Goal: Information Seeking & Learning: Understand process/instructions

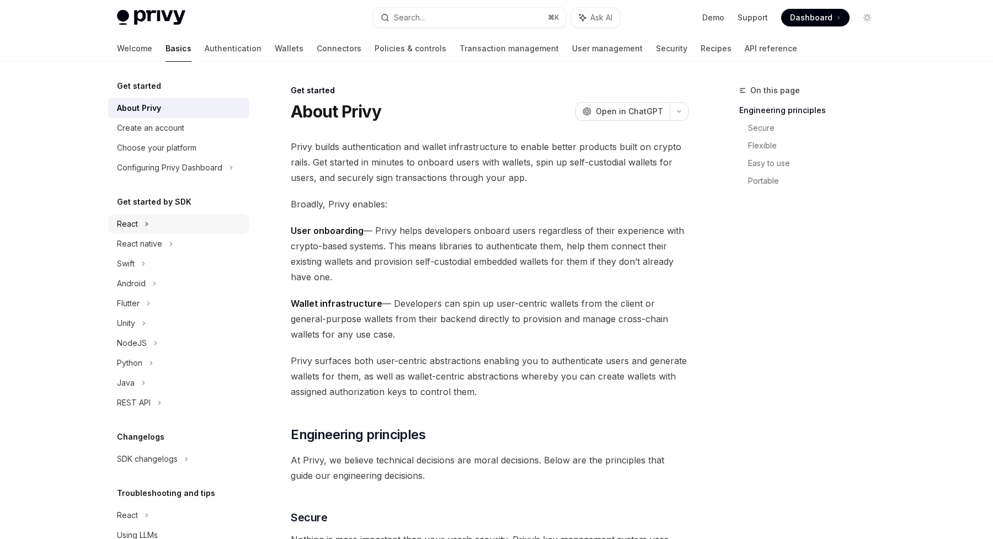
click at [135, 225] on div "React" at bounding box center [127, 223] width 21 height 13
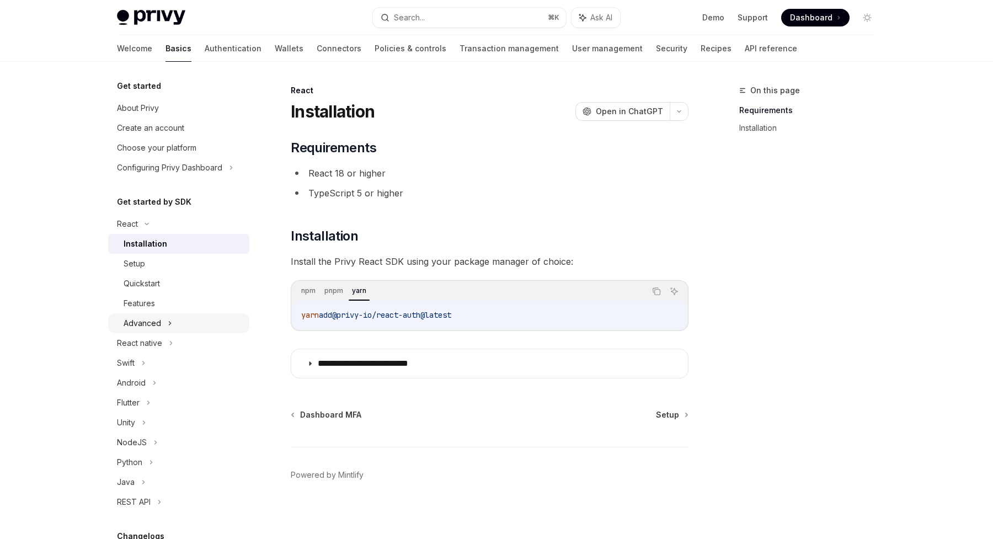
click at [145, 323] on div "Advanced" at bounding box center [143, 323] width 38 height 13
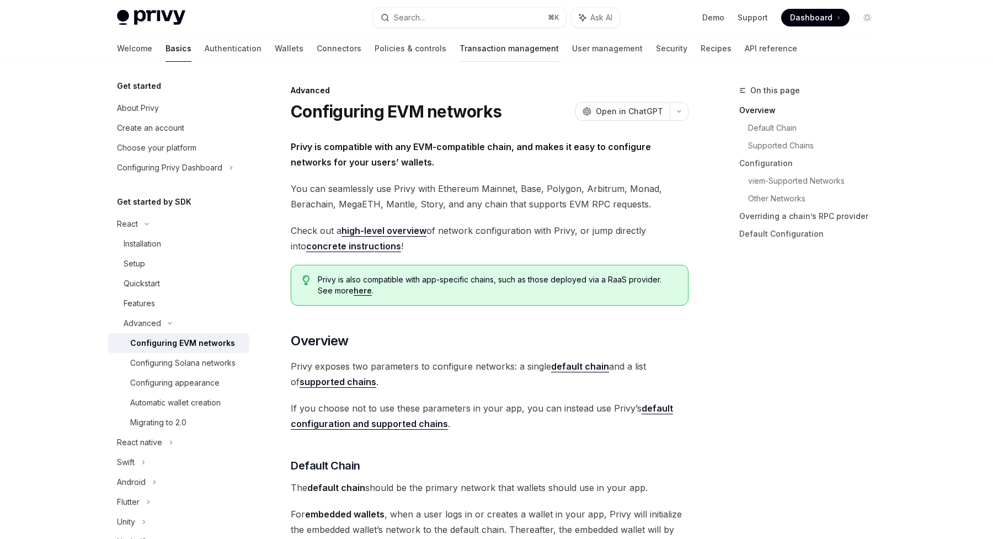
click at [460, 42] on link "Transaction management" at bounding box center [509, 48] width 99 height 26
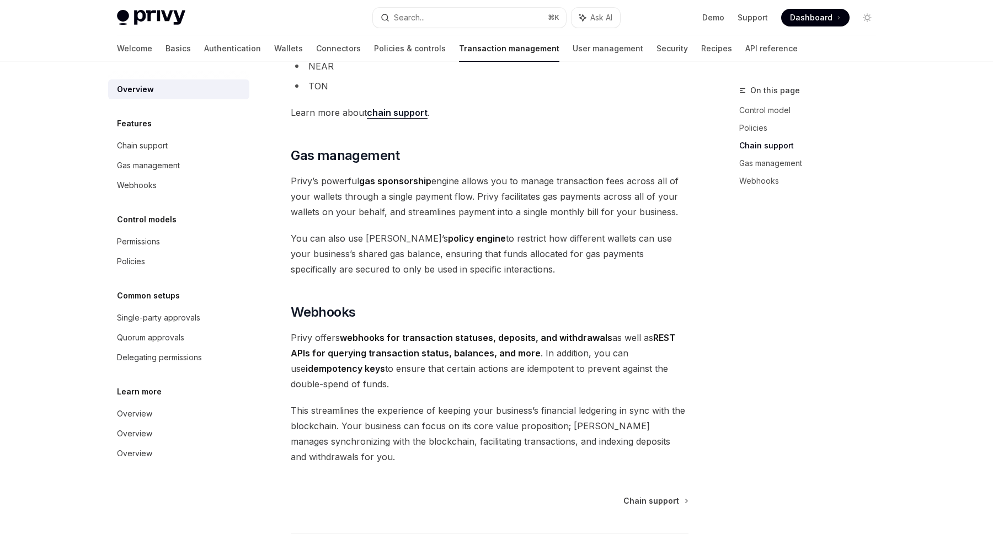
scroll to position [950, 0]
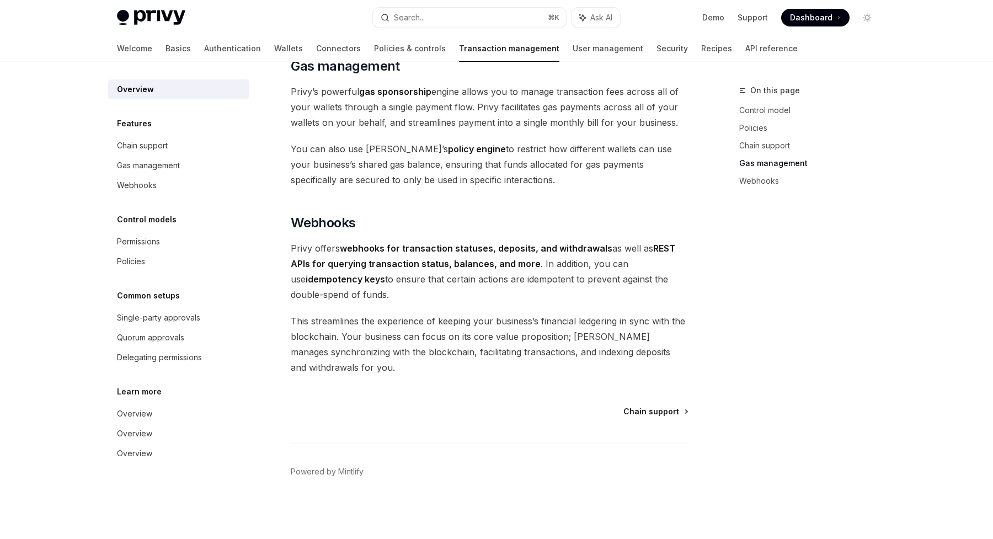
click at [656, 409] on span "Chain support" at bounding box center [651, 411] width 56 height 11
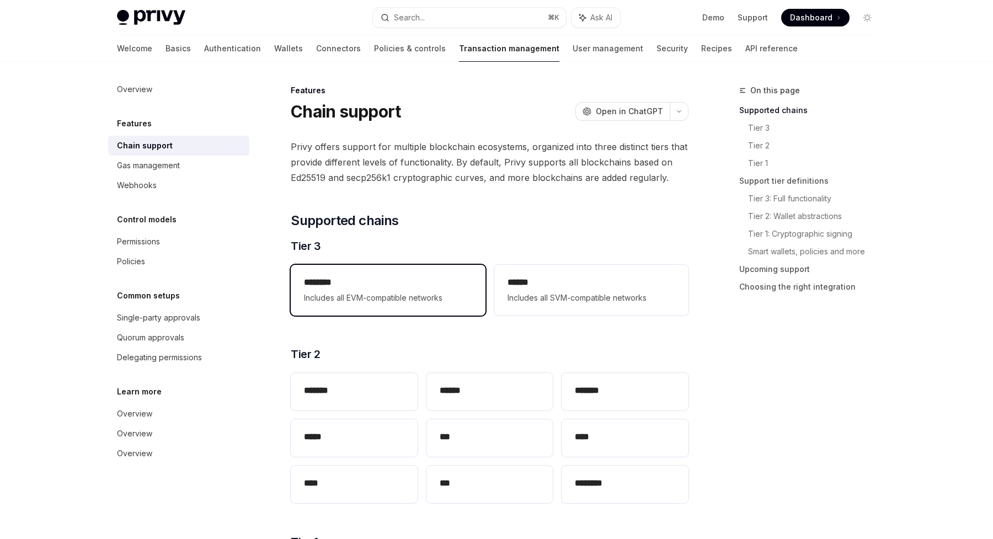
click at [401, 289] on h2 "********" at bounding box center [388, 282] width 168 height 13
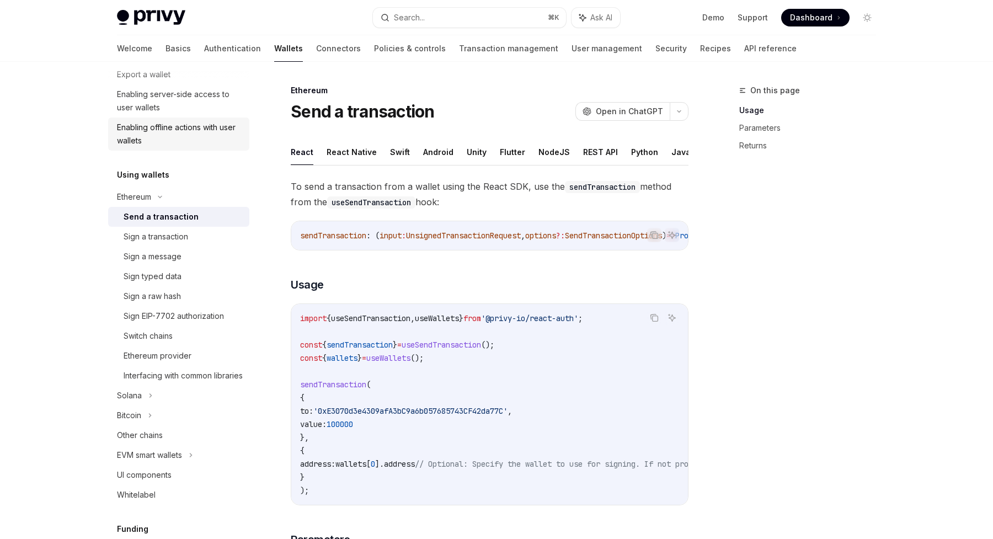
scroll to position [187, 0]
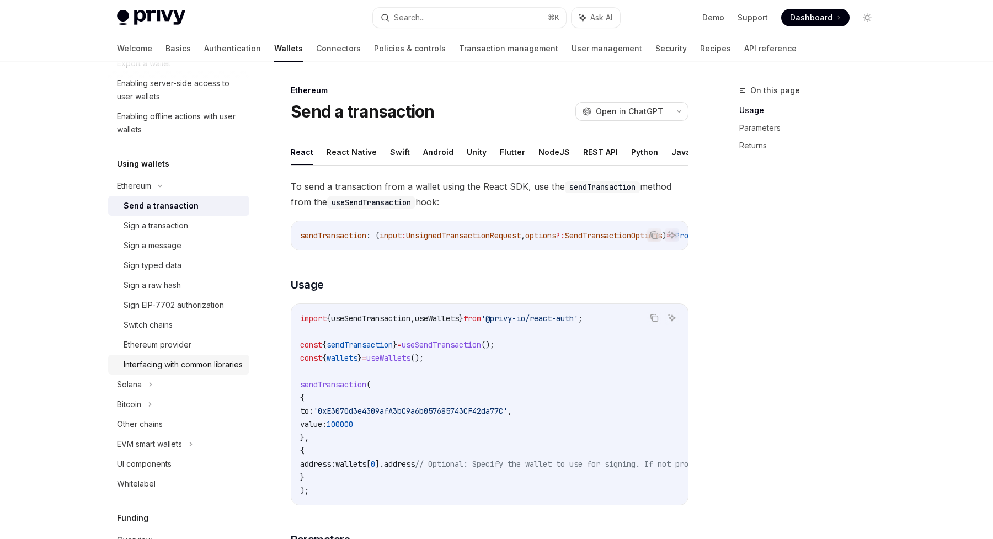
click at [131, 371] on div "Interfacing with common libraries" at bounding box center [183, 364] width 119 height 13
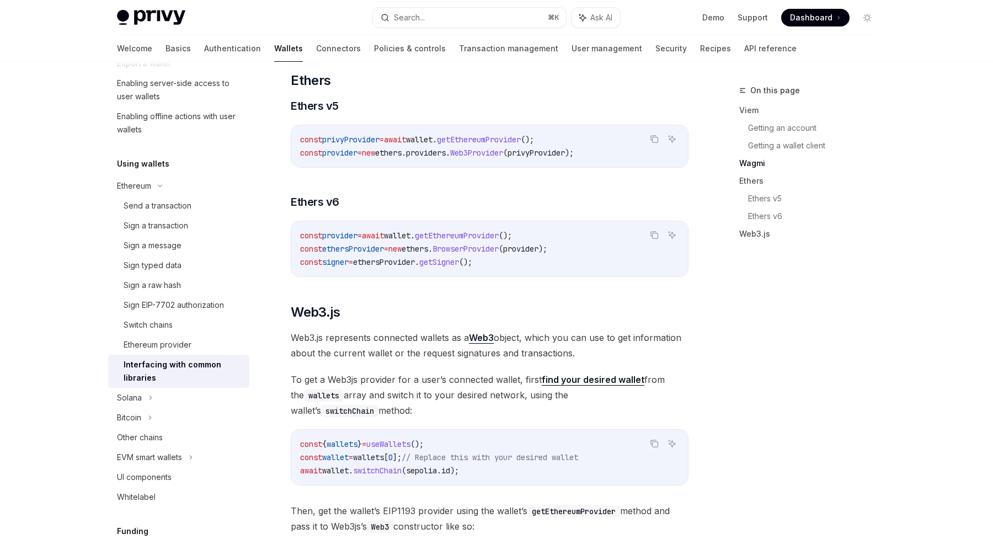
scroll to position [1126, 0]
drag, startPoint x: 572, startPoint y: 159, endPoint x: 286, endPoint y: 159, distance: 286.3
copy span "const privyProvider = await wallet . getEthereumProvider ();"
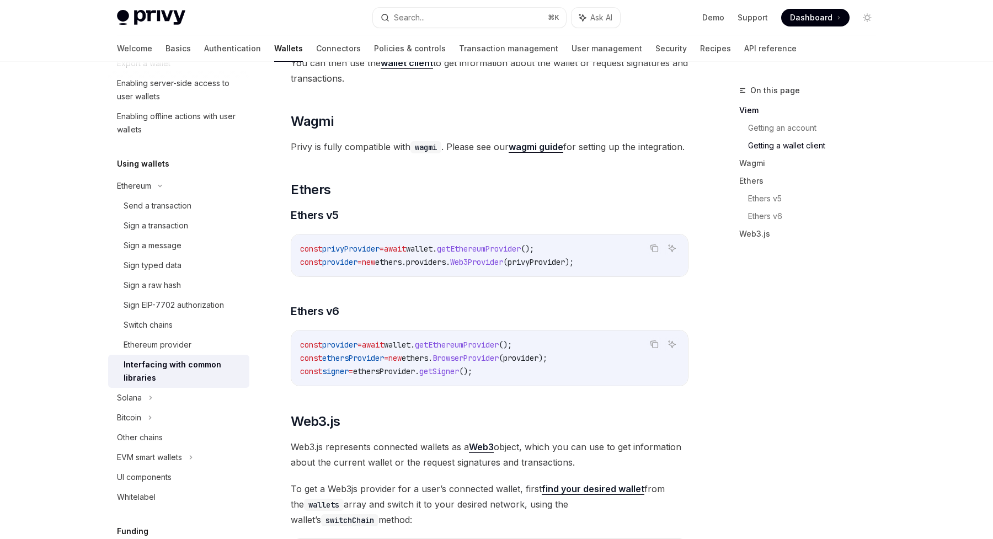
scroll to position [1022, 0]
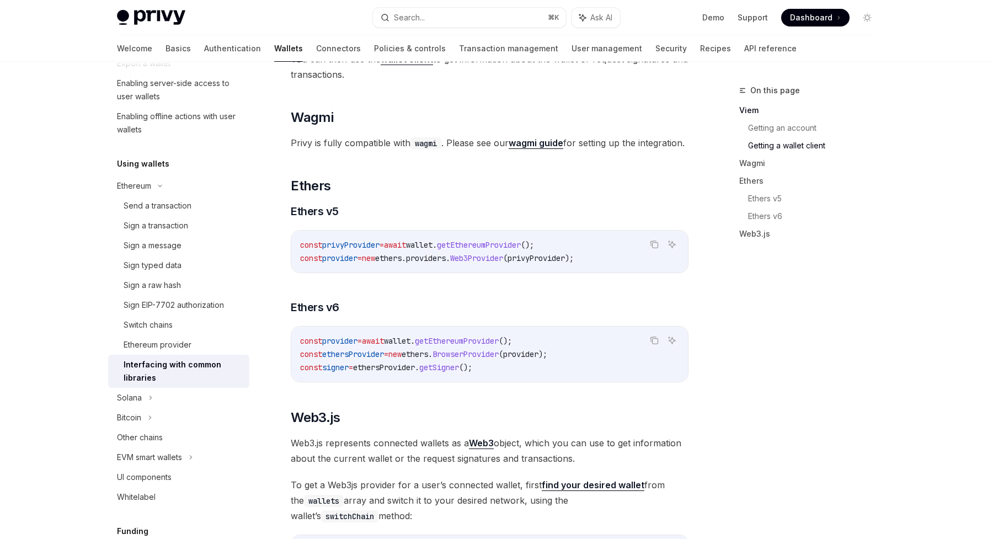
click at [357, 346] on span "provider" at bounding box center [339, 341] width 35 height 10
copy code "const provider = await wallet . getEthereumProvider ();"
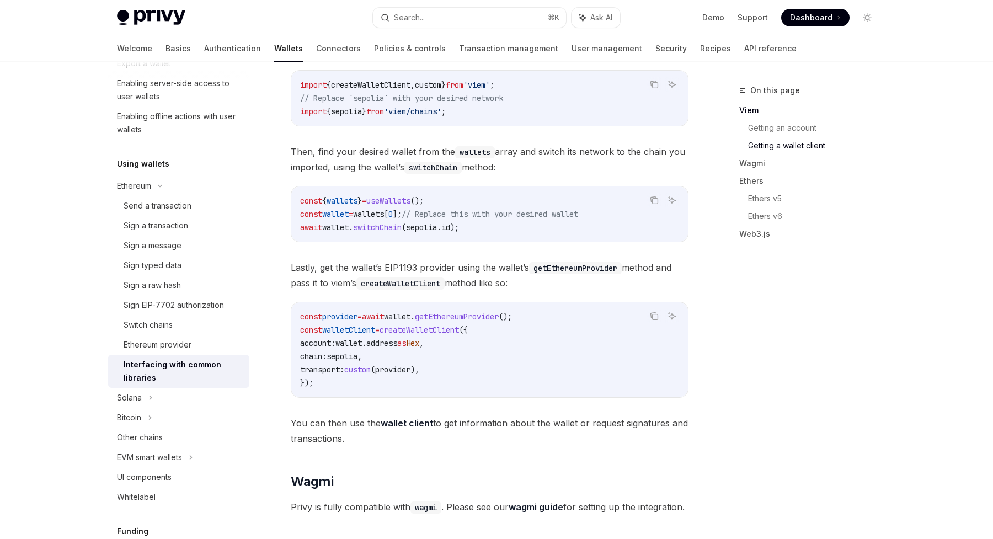
scroll to position [657, 0]
click at [445, 282] on code "createWalletClient" at bounding box center [400, 284] width 88 height 12
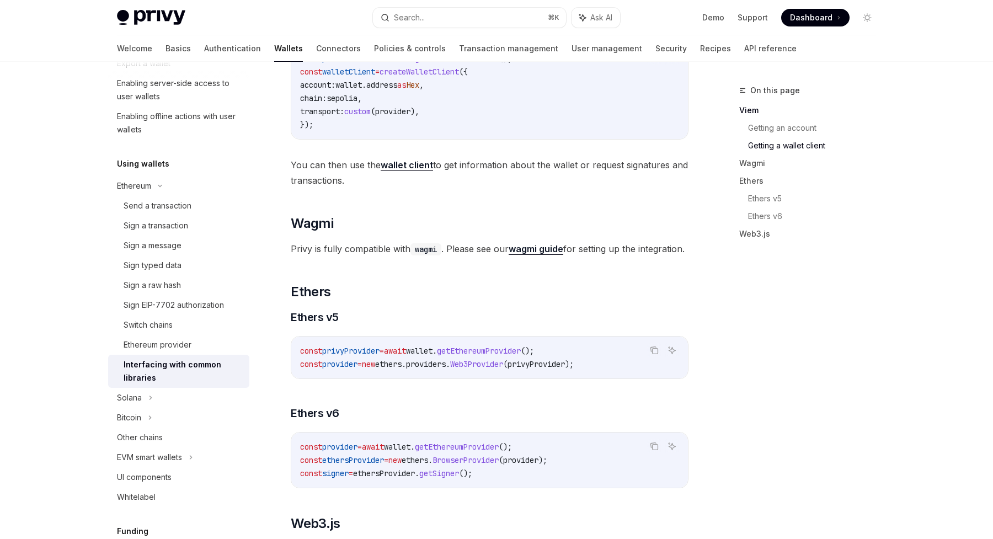
scroll to position [920, 0]
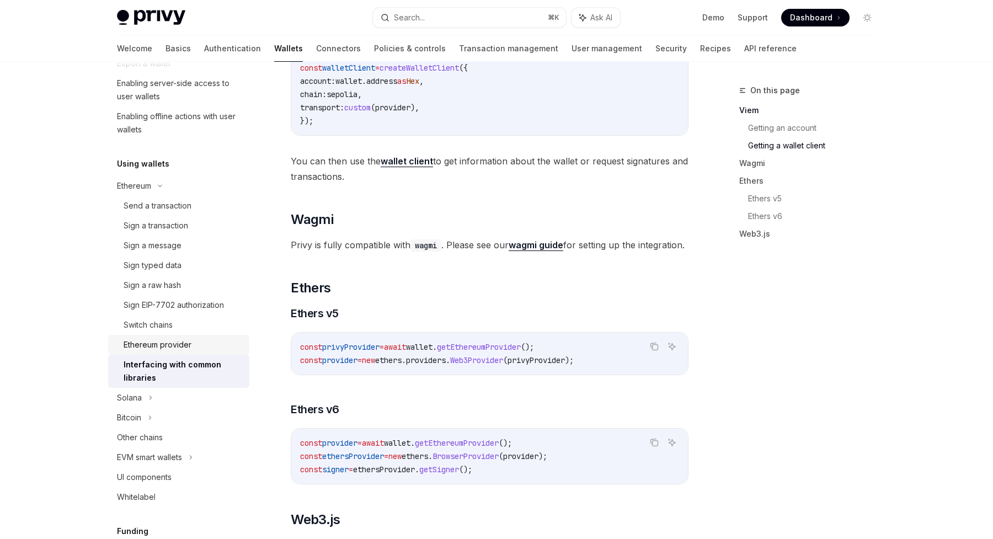
click at [172, 350] on div "Ethereum provider" at bounding box center [158, 344] width 68 height 13
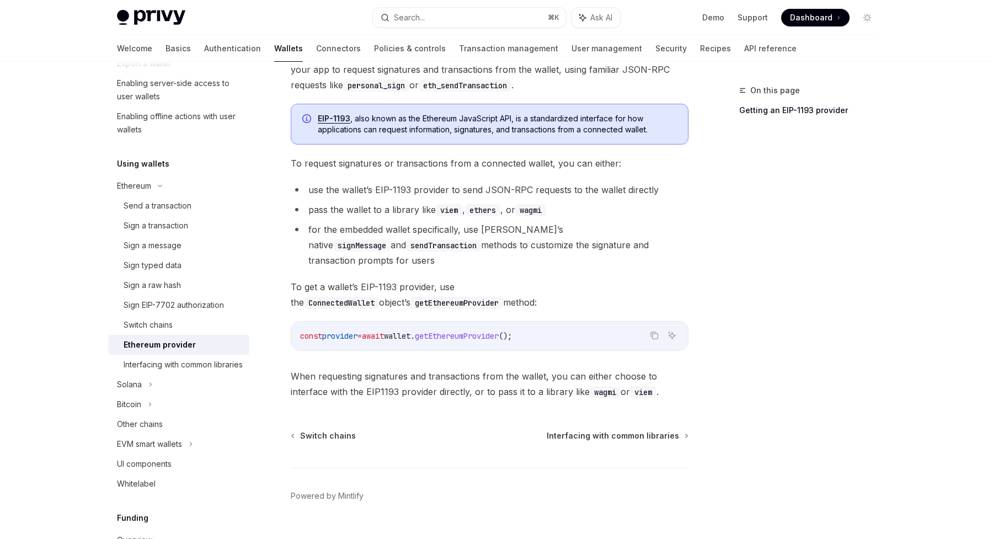
scroll to position [128, 0]
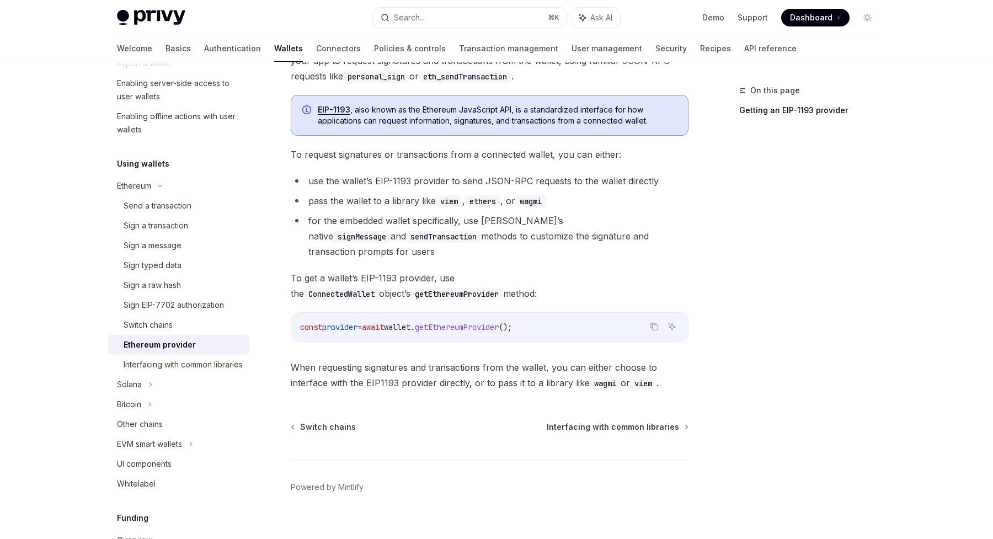
type textarea "*"
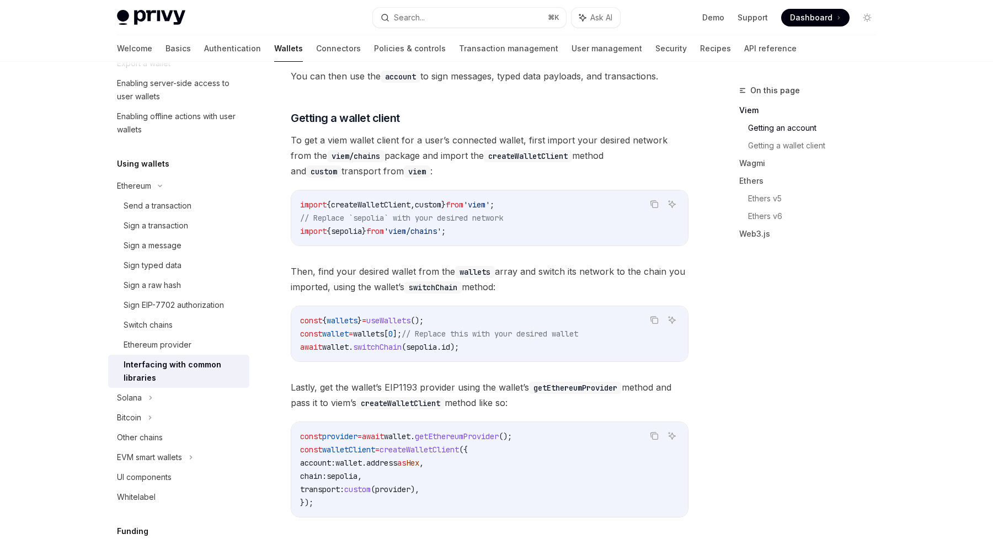
scroll to position [560, 0]
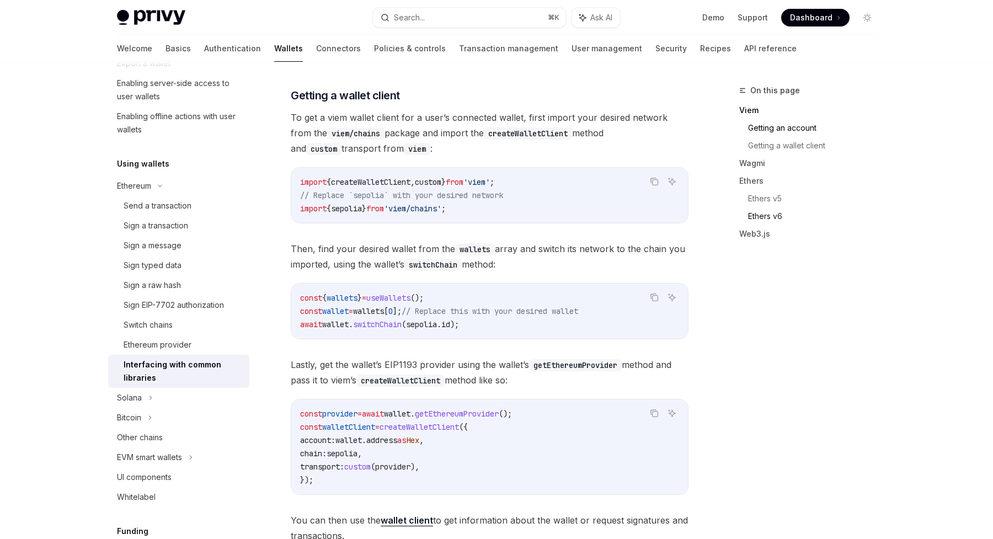
click at [762, 213] on link "Ethers v6" at bounding box center [816, 216] width 137 height 18
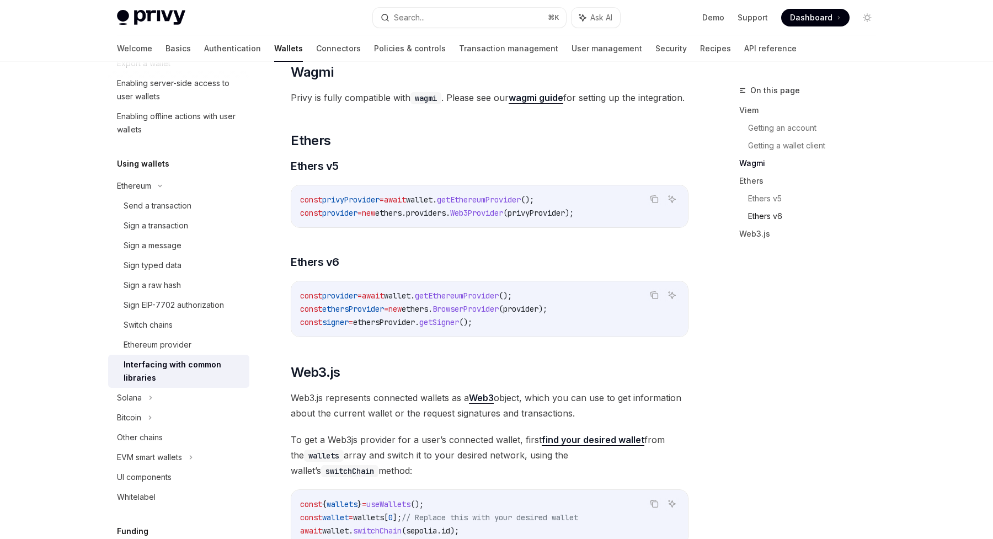
scroll to position [1108, 0]
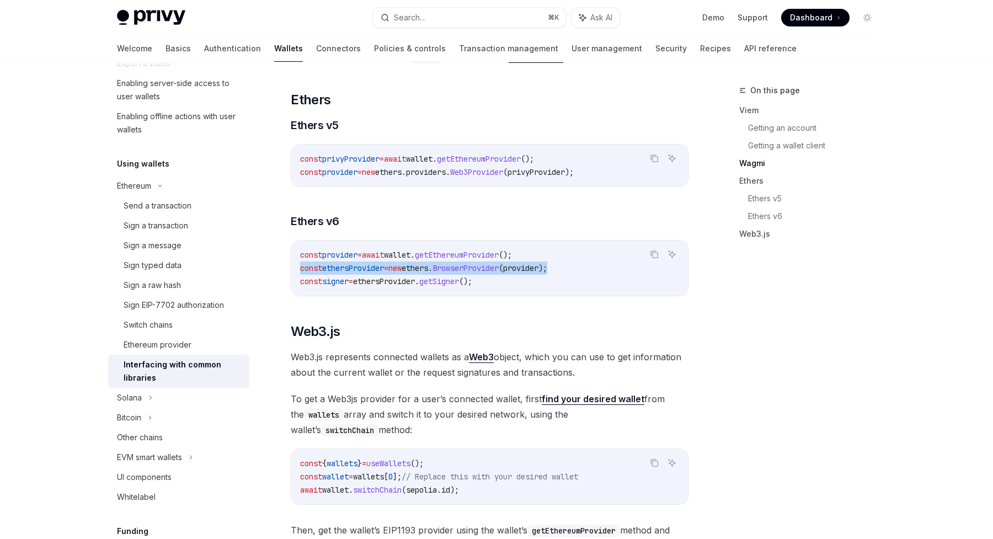
drag, startPoint x: 575, startPoint y: 286, endPoint x: 295, endPoint y: 289, distance: 280.3
click at [295, 289] on div "const provider = await wallet . getEthereumProvider (); const ethersProvider = …" at bounding box center [489, 268] width 397 height 55
copy span "const ethersProvider = new ethers . BrowserProvider ( provider );"
drag, startPoint x: 368, startPoint y: 300, endPoint x: 517, endPoint y: 296, distance: 149.5
click at [517, 288] on code "const provider = await wallet . getEthereumProvider (); const ethersProvider = …" at bounding box center [489, 268] width 379 height 40
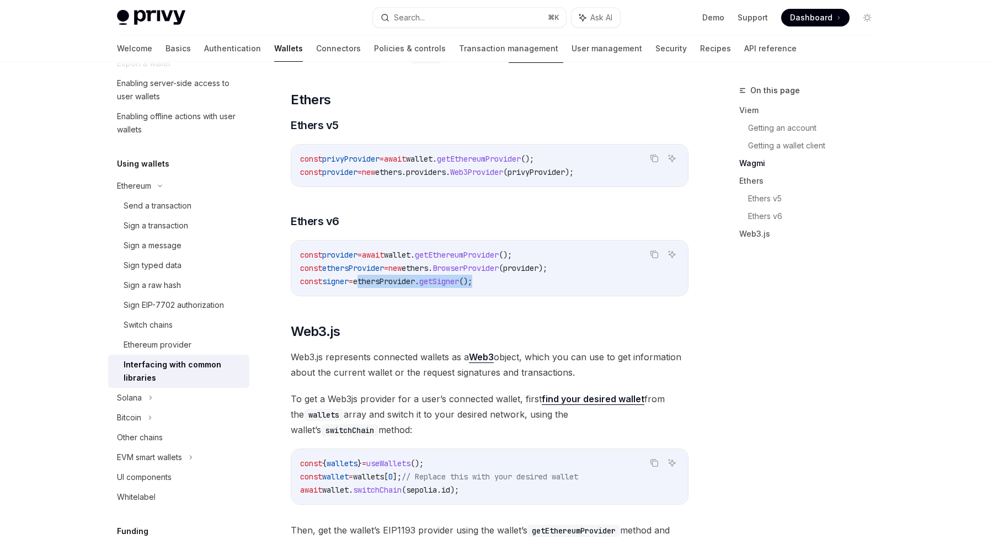
copy span "ethersProvider . getSigner ();"
click at [417, 340] on h2 "​ Web3.js" at bounding box center [490, 332] width 398 height 18
